Goal: Information Seeking & Learning: Learn about a topic

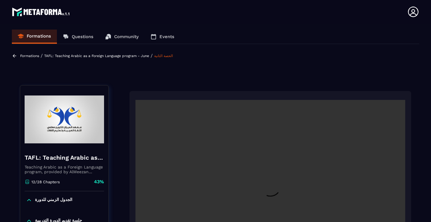
scroll to position [288, 0]
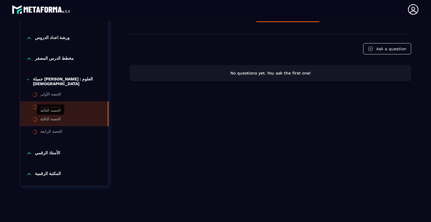
click at [53, 120] on div "الحصة الثالثة" at bounding box center [50, 120] width 20 height 7
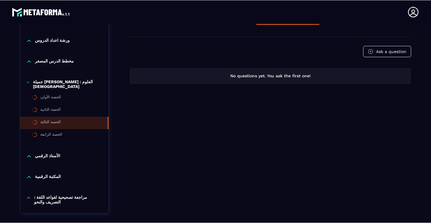
scroll to position [2, 0]
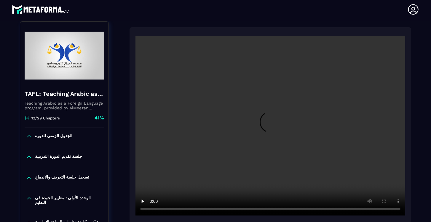
click at [269, 126] on video at bounding box center [270, 126] width 270 height 180
click at [190, 211] on video at bounding box center [270, 126] width 270 height 180
click at [152, 209] on video at bounding box center [270, 126] width 270 height 180
click at [153, 209] on video at bounding box center [270, 126] width 270 height 180
click at [153, 211] on video at bounding box center [270, 126] width 270 height 180
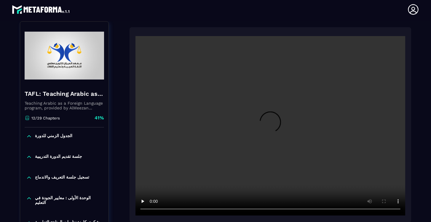
click at [153, 210] on video at bounding box center [270, 126] width 270 height 180
click at [151, 210] on video at bounding box center [270, 126] width 270 height 180
click at [153, 211] on video at bounding box center [270, 126] width 270 height 180
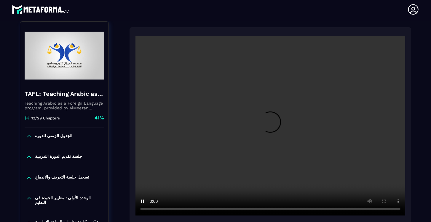
click at [153, 211] on video at bounding box center [270, 126] width 270 height 180
click at [152, 209] on video at bounding box center [270, 126] width 270 height 180
click at [151, 209] on video at bounding box center [270, 126] width 270 height 180
click at [239, 211] on video at bounding box center [270, 126] width 270 height 180
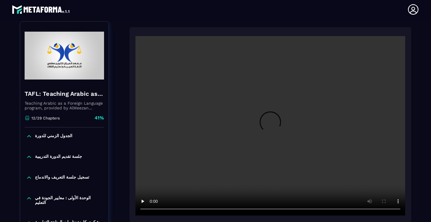
click at [241, 210] on video at bounding box center [270, 126] width 270 height 180
click at [153, 209] on video at bounding box center [270, 126] width 270 height 180
click at [151, 210] on video at bounding box center [270, 126] width 270 height 180
click at [152, 209] on video at bounding box center [270, 126] width 270 height 180
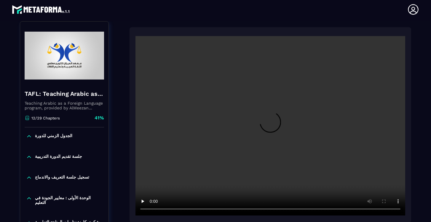
click at [250, 211] on video at bounding box center [270, 126] width 270 height 180
click at [150, 212] on video at bounding box center [270, 126] width 270 height 180
click at [152, 210] on video at bounding box center [270, 126] width 270 height 180
click at [150, 211] on video at bounding box center [270, 126] width 270 height 180
click at [151, 211] on video at bounding box center [270, 126] width 270 height 180
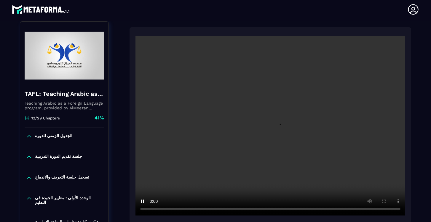
click at [151, 211] on video at bounding box center [270, 126] width 270 height 180
click at [152, 209] on video at bounding box center [270, 126] width 270 height 180
click at [152, 210] on video at bounding box center [270, 126] width 270 height 180
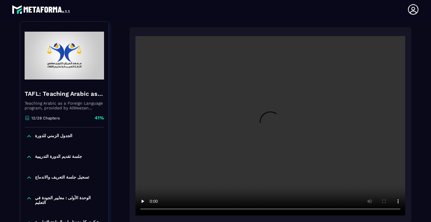
click at [151, 211] on video at bounding box center [270, 126] width 270 height 180
click at [151, 210] on video at bounding box center [270, 126] width 270 height 180
click at [259, 211] on video at bounding box center [270, 126] width 270 height 180
click at [261, 210] on video at bounding box center [270, 126] width 270 height 180
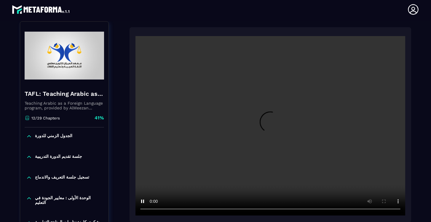
click at [153, 210] on video at bounding box center [270, 126] width 270 height 180
click at [152, 213] on video at bounding box center [270, 126] width 270 height 180
click at [269, 210] on video at bounding box center [270, 126] width 270 height 180
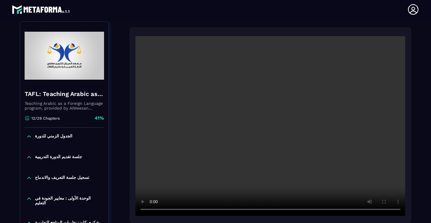
click at [270, 210] on video at bounding box center [270, 126] width 270 height 180
click at [270, 211] on video at bounding box center [270, 126] width 270 height 180
click at [271, 210] on video at bounding box center [270, 126] width 270 height 180
click at [273, 211] on video at bounding box center [270, 126] width 270 height 180
click at [271, 211] on video at bounding box center [270, 126] width 270 height 180
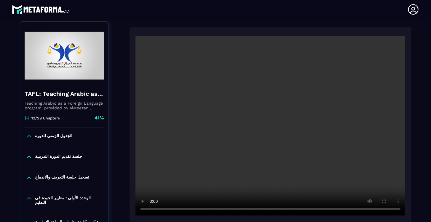
click at [287, 212] on video at bounding box center [270, 126] width 270 height 180
click at [290, 211] on video at bounding box center [270, 126] width 270 height 180
click at [294, 212] on video at bounding box center [270, 126] width 270 height 180
click at [299, 212] on video at bounding box center [270, 126] width 270 height 180
click at [153, 211] on video at bounding box center [270, 126] width 270 height 180
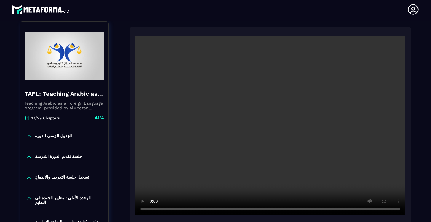
click at [152, 212] on video at bounding box center [270, 126] width 270 height 180
